Goal: Information Seeking & Learning: Learn about a topic

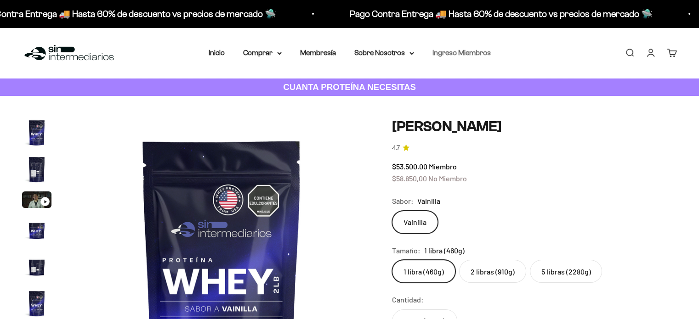
scroll to position [0, 1537]
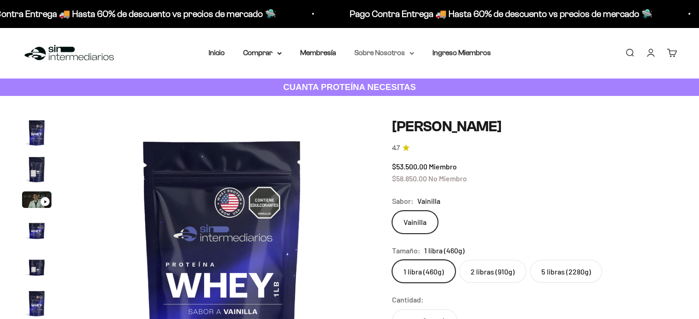
click at [377, 56] on summary "Sobre Nosotros" at bounding box center [384, 53] width 60 height 12
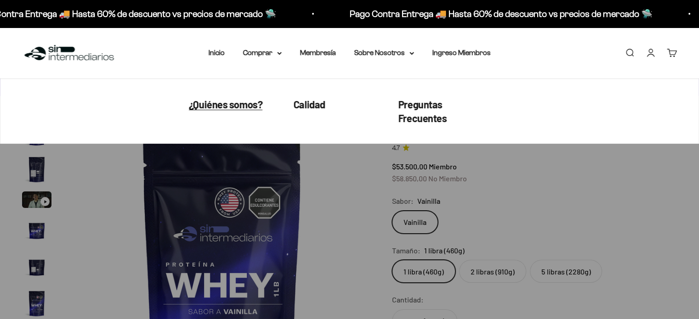
click at [239, 104] on span "¿Quiénes somos?" at bounding box center [225, 104] width 73 height 12
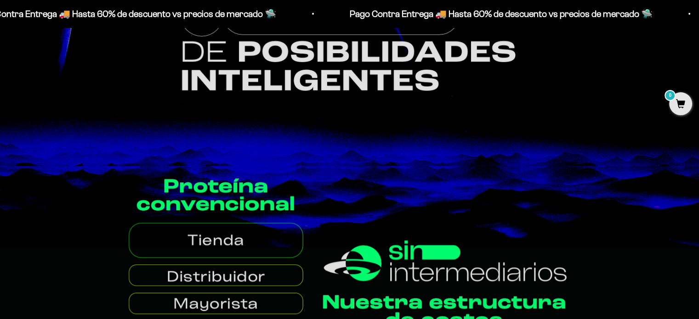
scroll to position [276, 0]
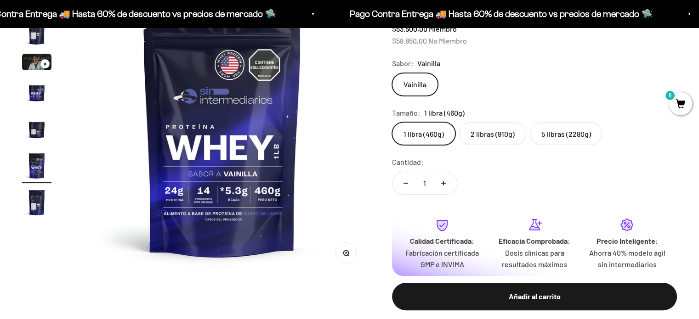
scroll to position [46, 0]
